Goal: Information Seeking & Learning: Learn about a topic

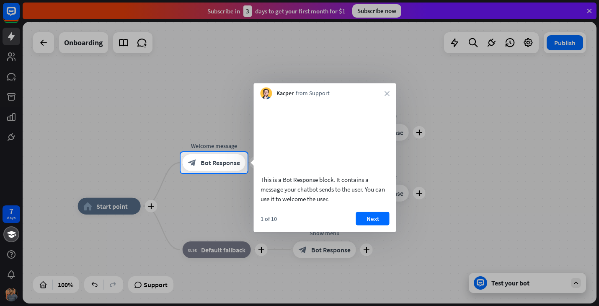
click at [524, 116] on div at bounding box center [299, 76] width 599 height 152
click at [380, 225] on button "Next" at bounding box center [373, 218] width 34 height 13
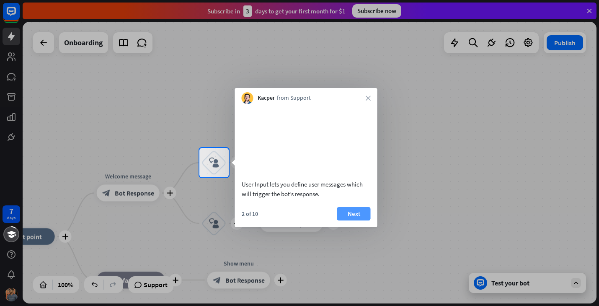
click at [355, 220] on button "Next" at bounding box center [354, 213] width 34 height 13
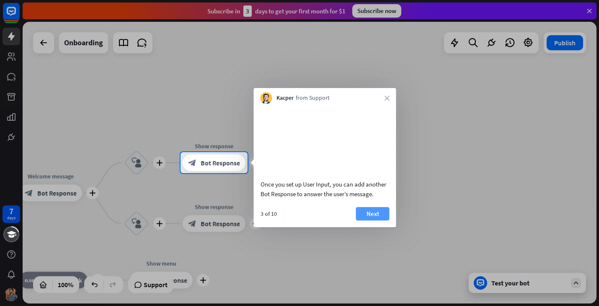
click at [383, 220] on button "Next" at bounding box center [373, 213] width 34 height 13
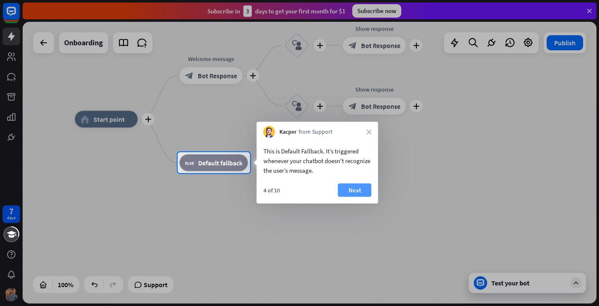
click at [361, 186] on button "Next" at bounding box center [355, 190] width 34 height 13
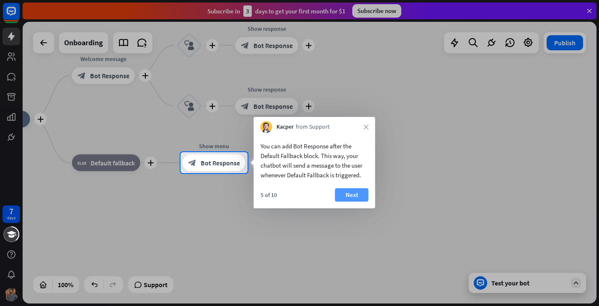
click at [351, 200] on button "Next" at bounding box center [352, 194] width 34 height 13
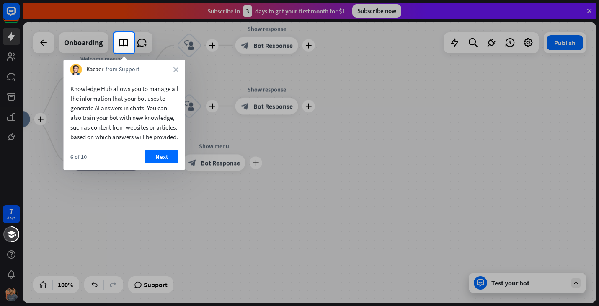
click at [159, 170] on div "6 of 10 Next" at bounding box center [124, 160] width 121 height 20
click at [165, 163] on button "Next" at bounding box center [162, 156] width 34 height 13
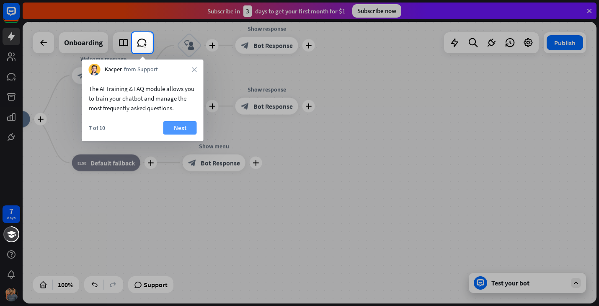
click at [176, 125] on button "Next" at bounding box center [180, 127] width 34 height 13
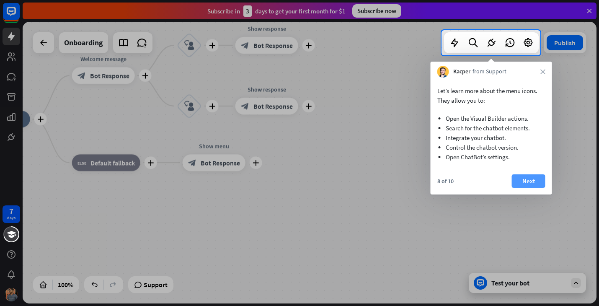
click at [523, 180] on button "Next" at bounding box center [529, 180] width 34 height 13
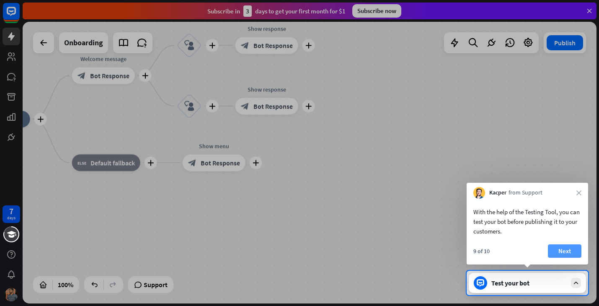
click at [566, 251] on button "Next" at bounding box center [565, 250] width 34 height 13
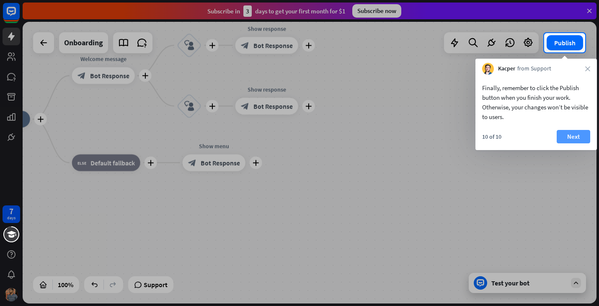
click at [576, 135] on button "Next" at bounding box center [574, 136] width 34 height 13
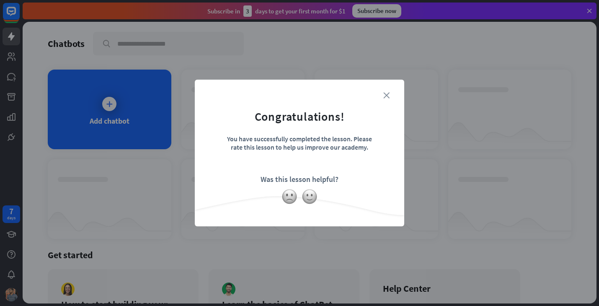
click at [388, 97] on icon "close" at bounding box center [386, 95] width 6 height 6
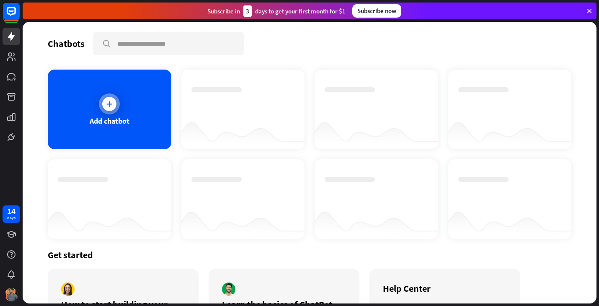
click at [113, 115] on div "Add chatbot" at bounding box center [110, 110] width 124 height 80
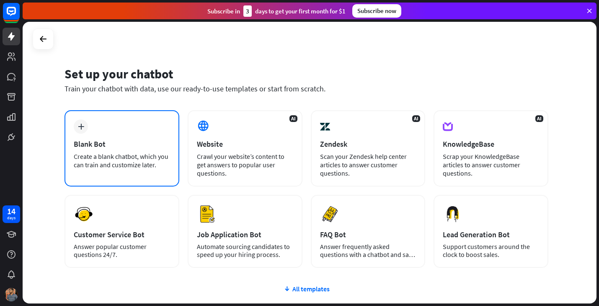
click at [155, 129] on div "plus Blank Bot Create a blank chatbot, which you can train and customize later." at bounding box center [122, 148] width 115 height 76
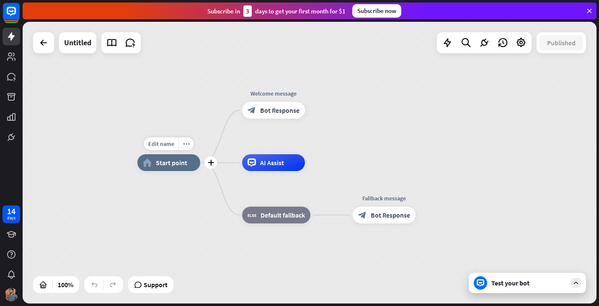
click at [171, 155] on div "home_2 Start point" at bounding box center [168, 162] width 63 height 17
click at [16, 54] on icon at bounding box center [11, 57] width 10 height 10
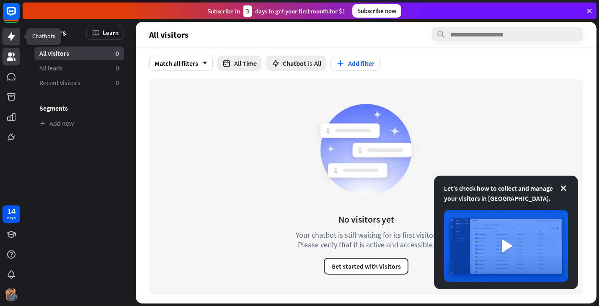
click at [17, 30] on link at bounding box center [12, 37] width 18 height 18
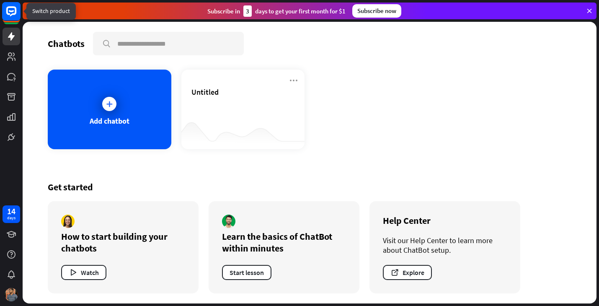
click at [16, 16] on rect at bounding box center [11, 11] width 18 height 18
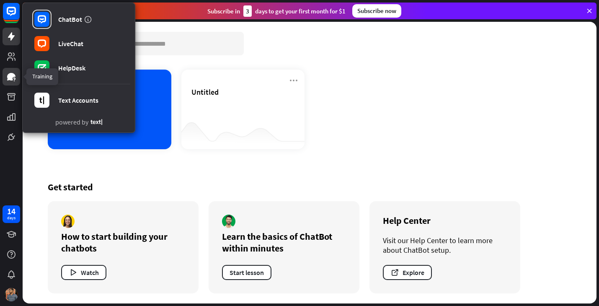
click at [10, 75] on icon at bounding box center [11, 77] width 8 height 8
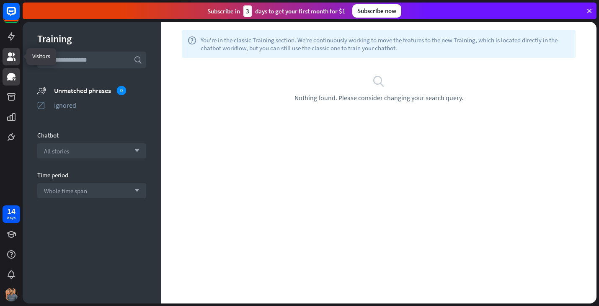
click at [10, 59] on icon at bounding box center [11, 56] width 8 height 8
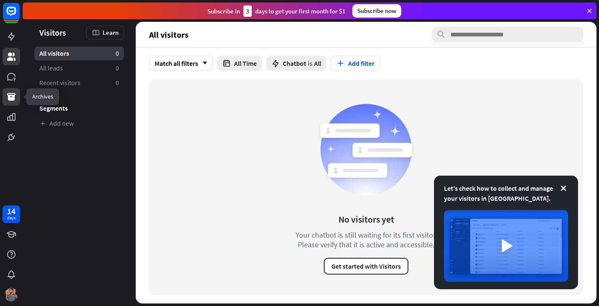
click at [5, 102] on link at bounding box center [12, 97] width 18 height 18
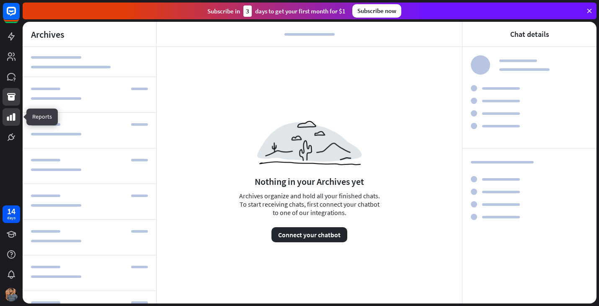
click at [8, 120] on icon at bounding box center [11, 117] width 8 height 8
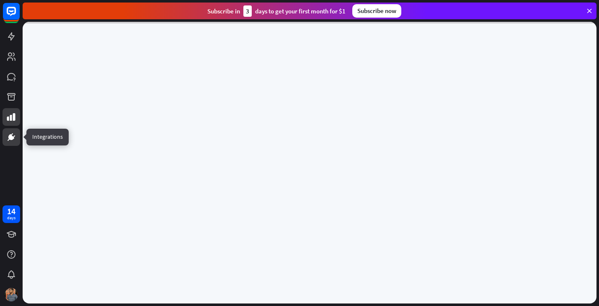
click at [17, 142] on link at bounding box center [12, 137] width 18 height 18
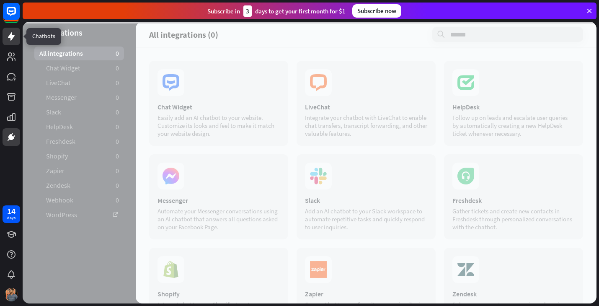
click at [17, 36] on link at bounding box center [12, 37] width 18 height 18
